Goal: Task Accomplishment & Management: Use online tool/utility

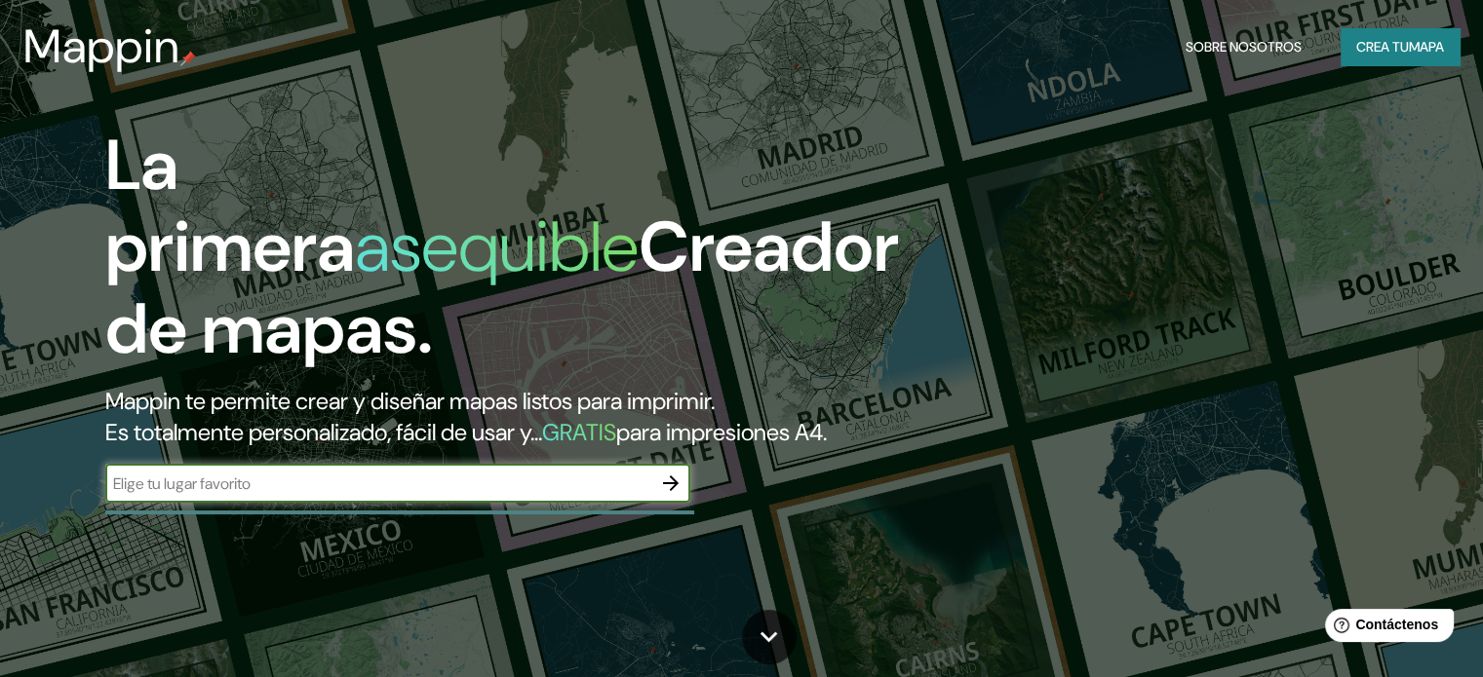
click at [636, 495] on input "text" at bounding box center [378, 484] width 546 height 22
click at [1415, 42] on font "mapa" at bounding box center [1426, 47] width 35 height 18
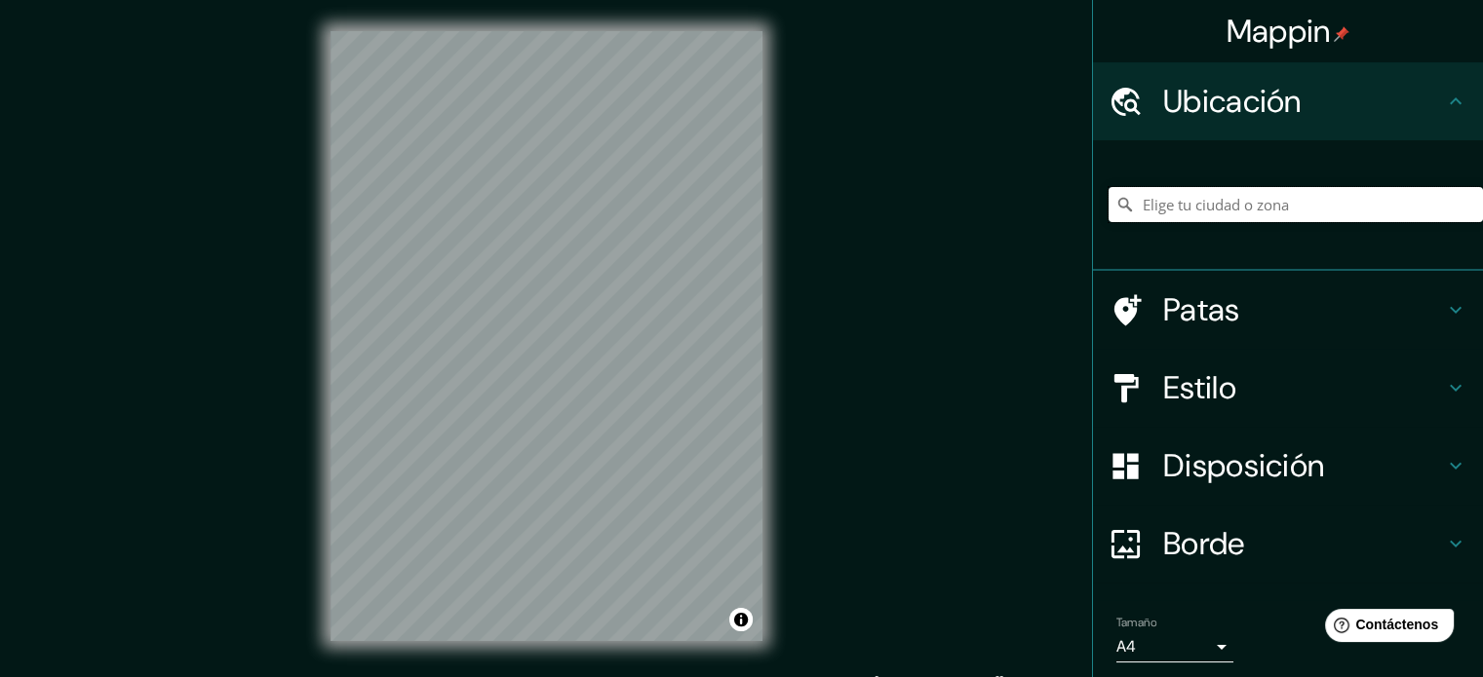
click at [1268, 213] on input "Elige tu ciudad o zona" at bounding box center [1295, 204] width 374 height 35
paste input "La Dunette"
type input "Sentier De La Dunette, 62152 [GEOGRAPHIC_DATA], [GEOGRAPHIC_DATA]"
click at [1459, 206] on icon "Claro" at bounding box center [1467, 205] width 16 height 16
click at [1387, 215] on input "Elige tu ciudad o zona" at bounding box center [1295, 204] width 374 height 35
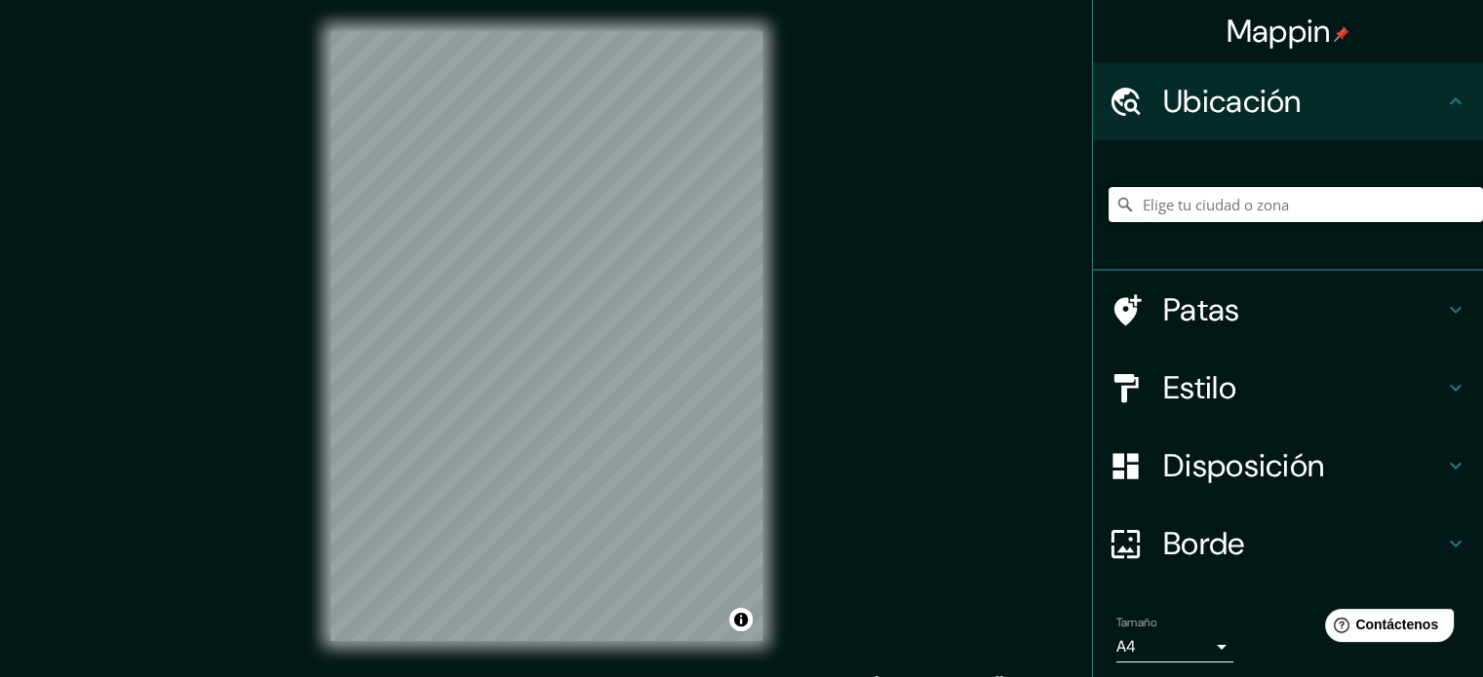
paste input "La Dunette"
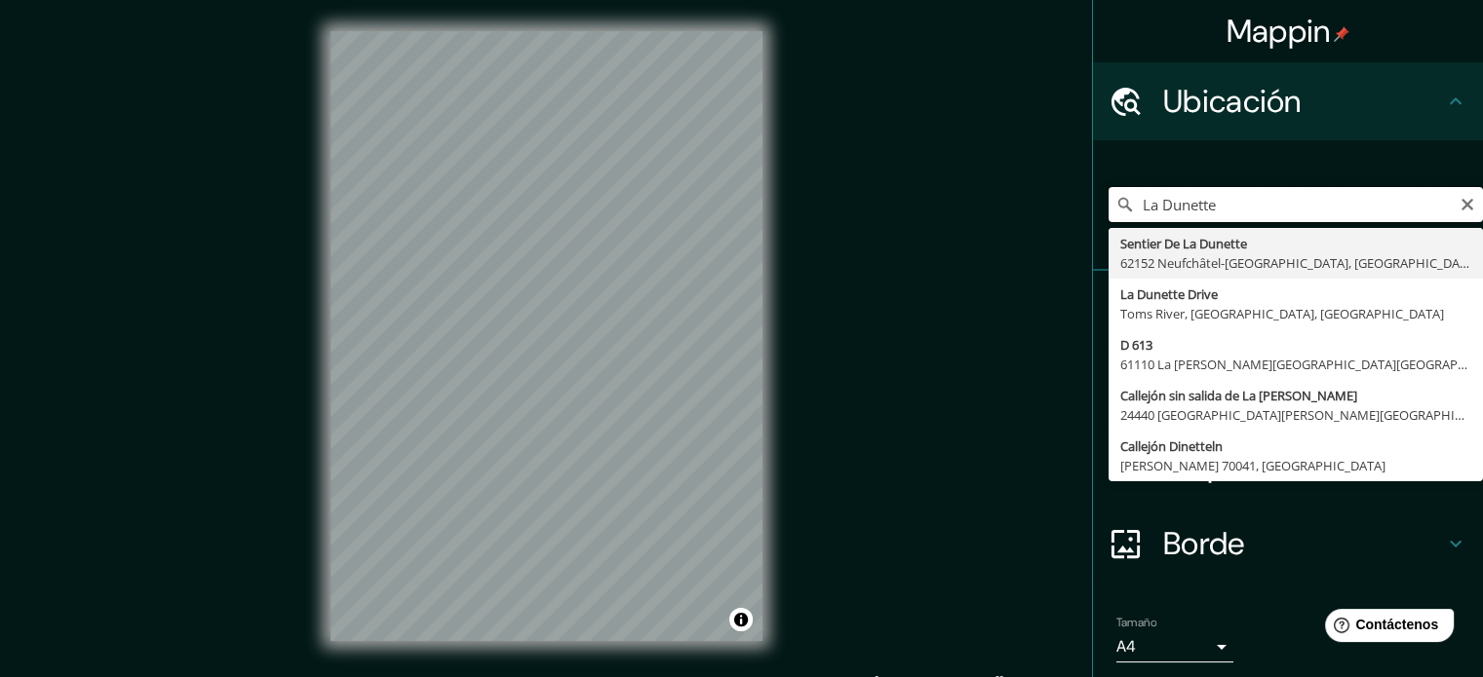
type input "La Dunette"
drag, startPoint x: 1218, startPoint y: 190, endPoint x: 1033, endPoint y: 221, distance: 187.8
click at [1034, 221] on div "Mappin Ubicación La Dunette Sentier De La Dunette 62152 Neufchâtel-Hardelot, [G…" at bounding box center [741, 352] width 1483 height 704
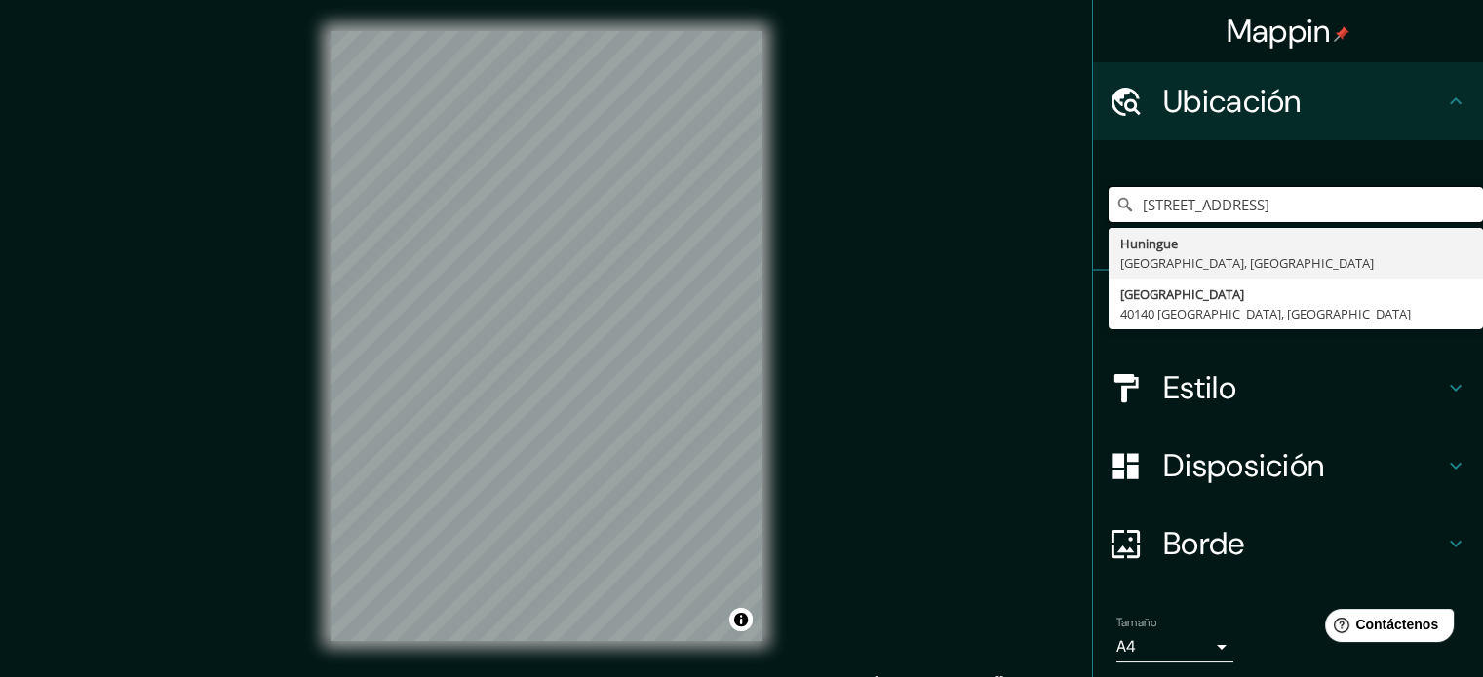
type input "[STREET_ADDRESS]"
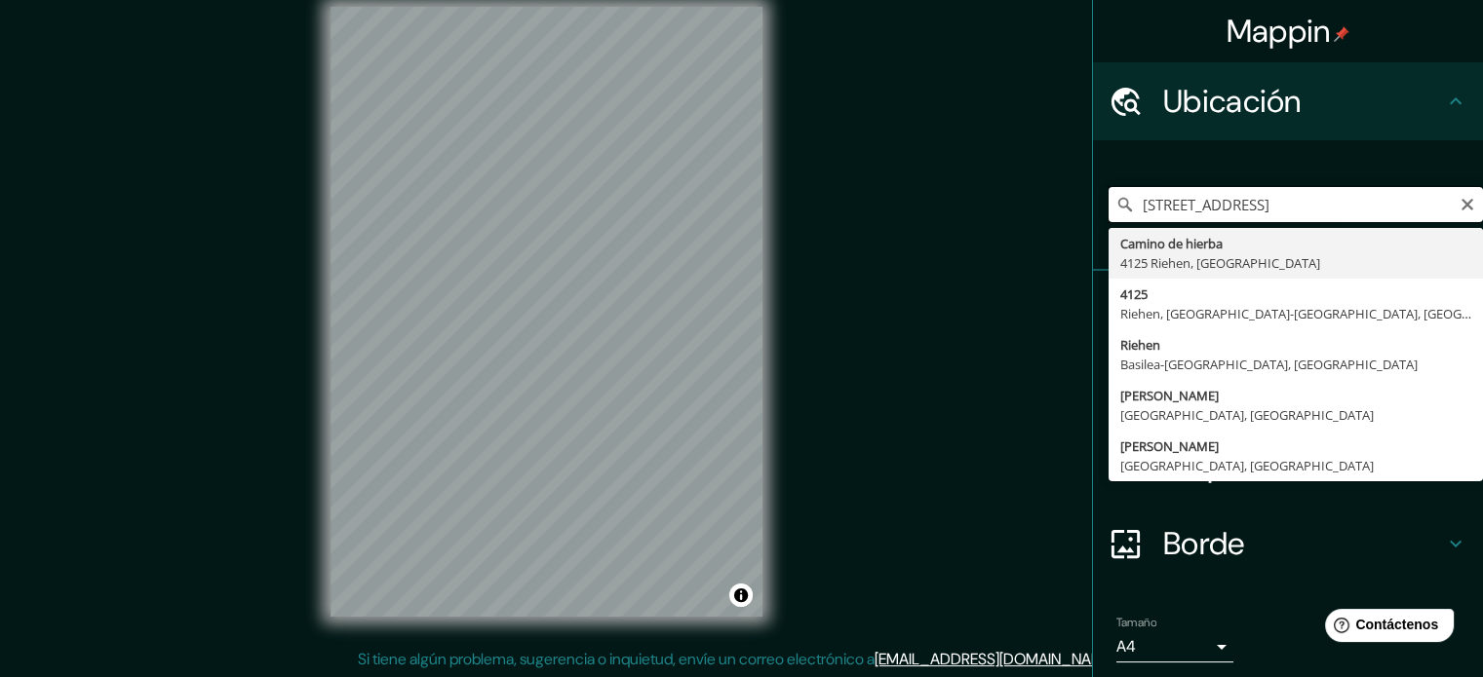
scroll to position [25, 0]
